Goal: Obtain resource: Download file/media

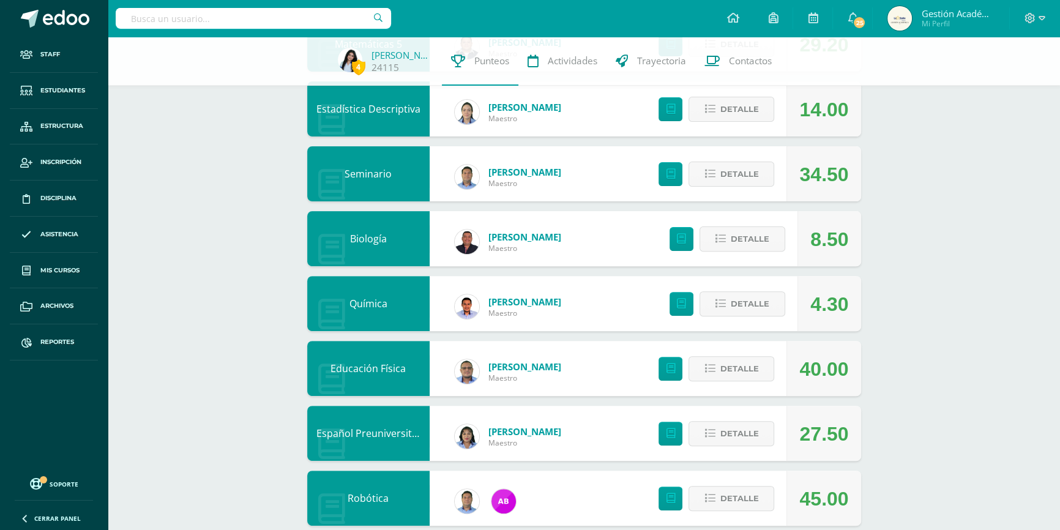
click at [308, 23] on input "text" at bounding box center [253, 18] width 275 height 21
type input "[PERSON_NAME]"
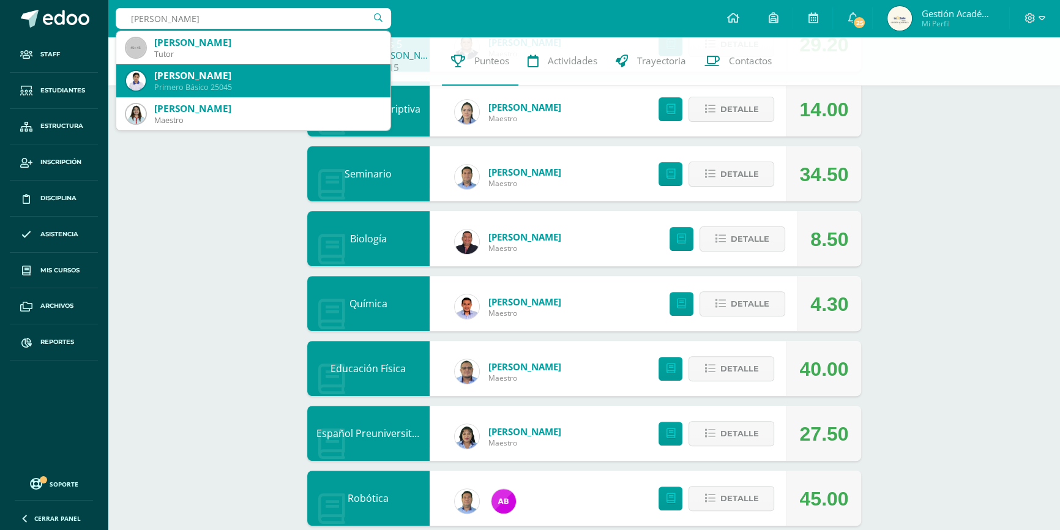
click at [206, 80] on div "[PERSON_NAME]" at bounding box center [267, 75] width 226 height 13
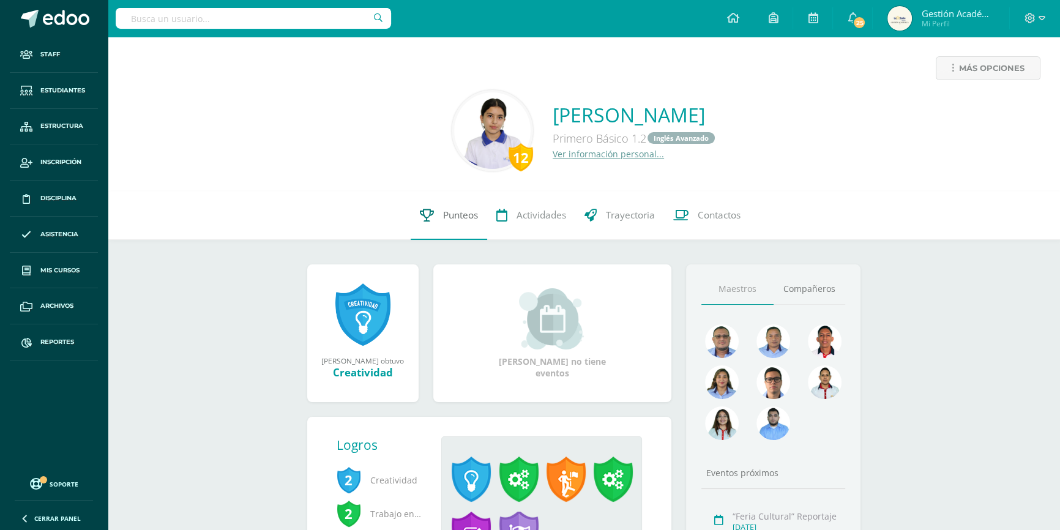
click at [458, 215] on span "Punteos" at bounding box center [460, 215] width 35 height 13
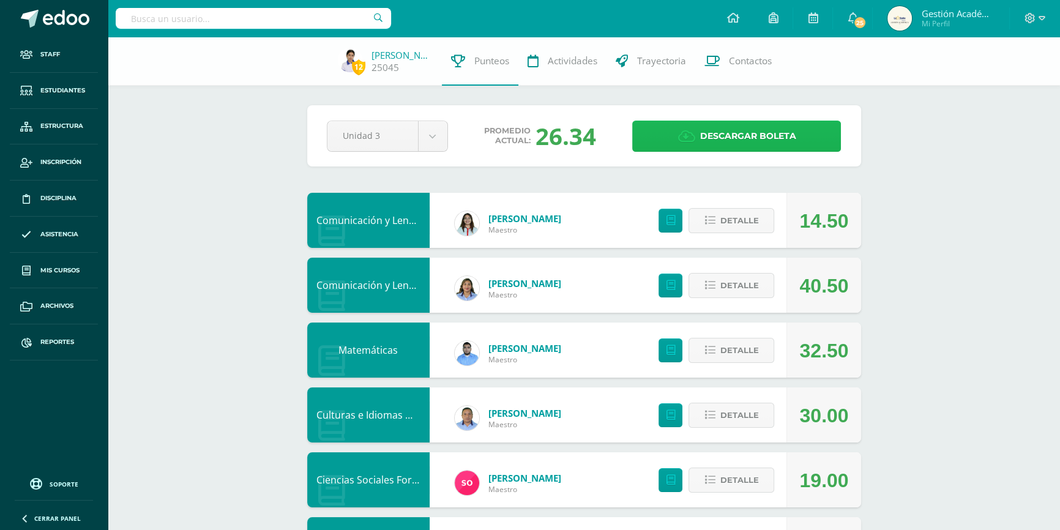
click at [710, 142] on span "Descargar boleta" at bounding box center [748, 136] width 96 height 30
